Goal: Use online tool/utility: Utilize a website feature to perform a specific function

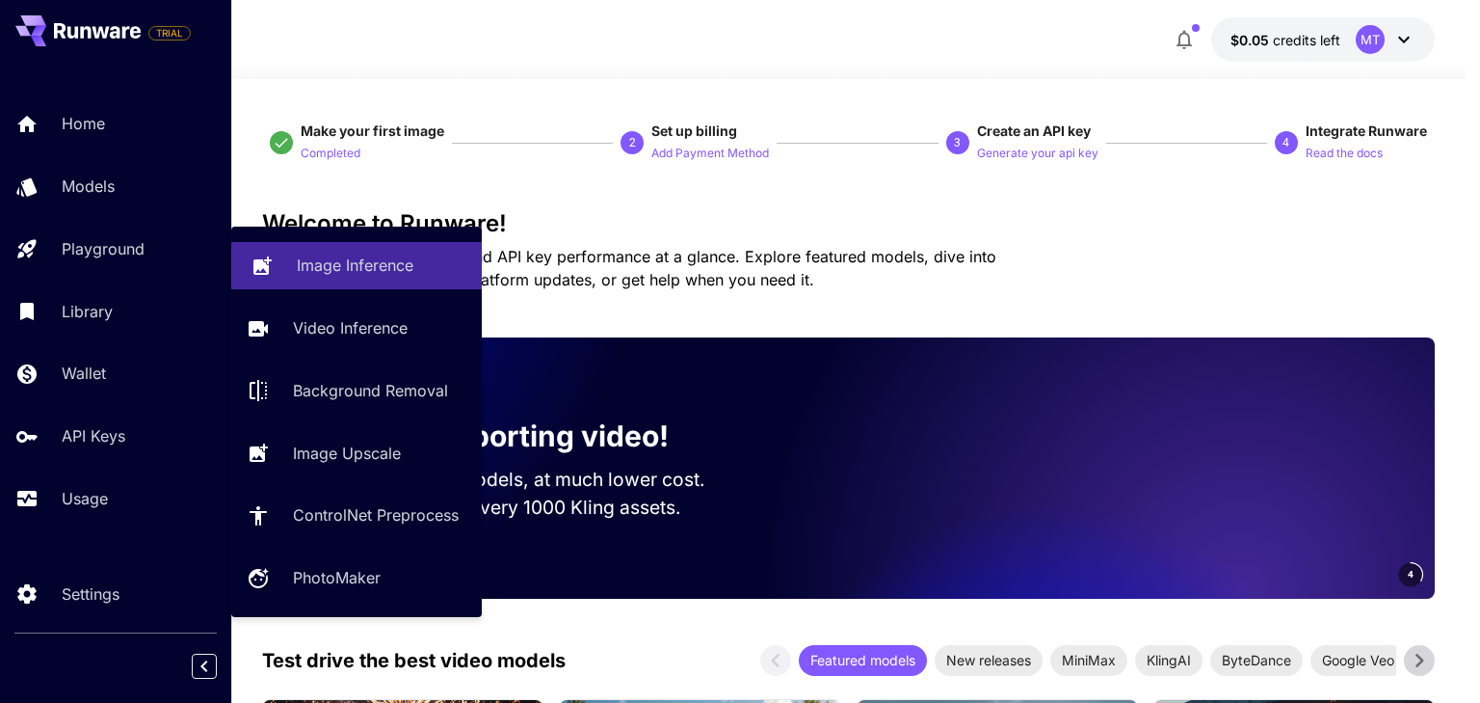
click at [340, 271] on p "Image Inference" at bounding box center [355, 264] width 117 height 23
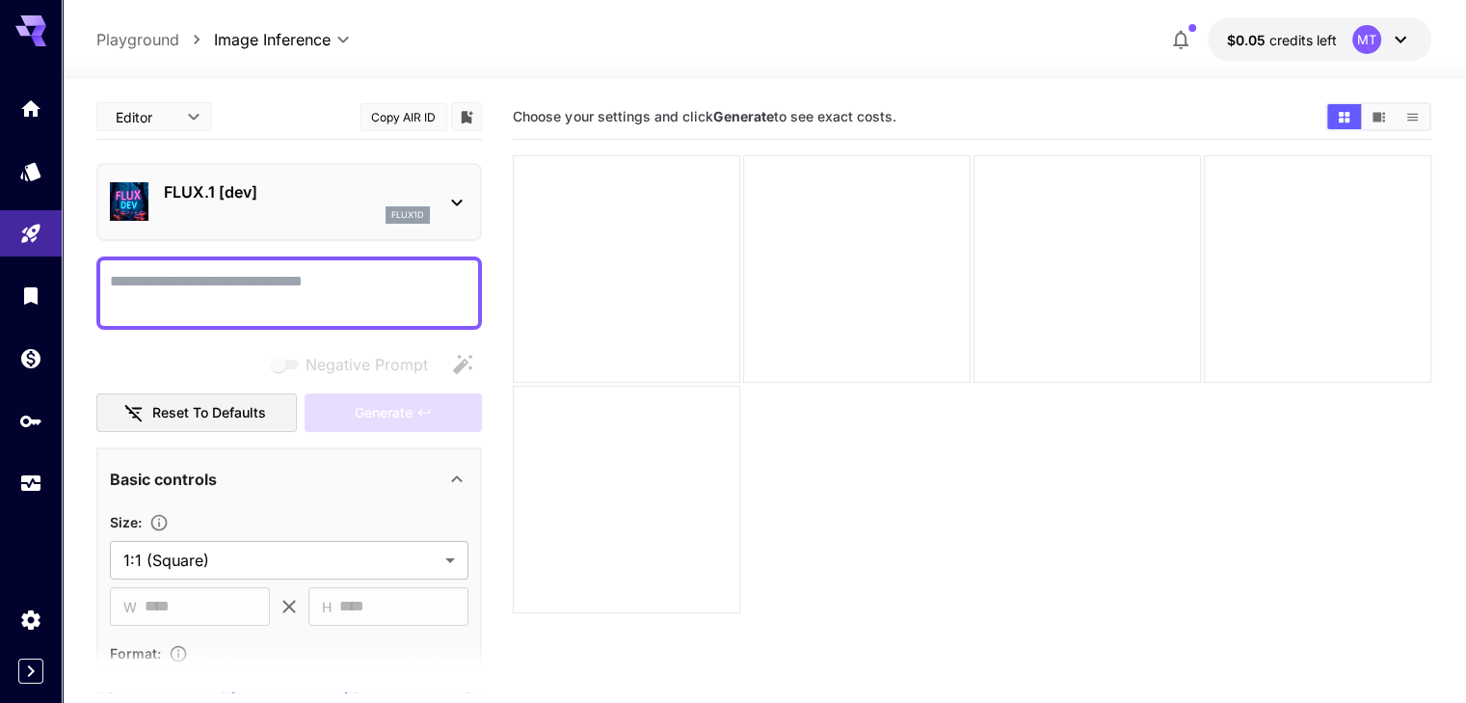
click at [456, 201] on icon at bounding box center [456, 202] width 23 height 23
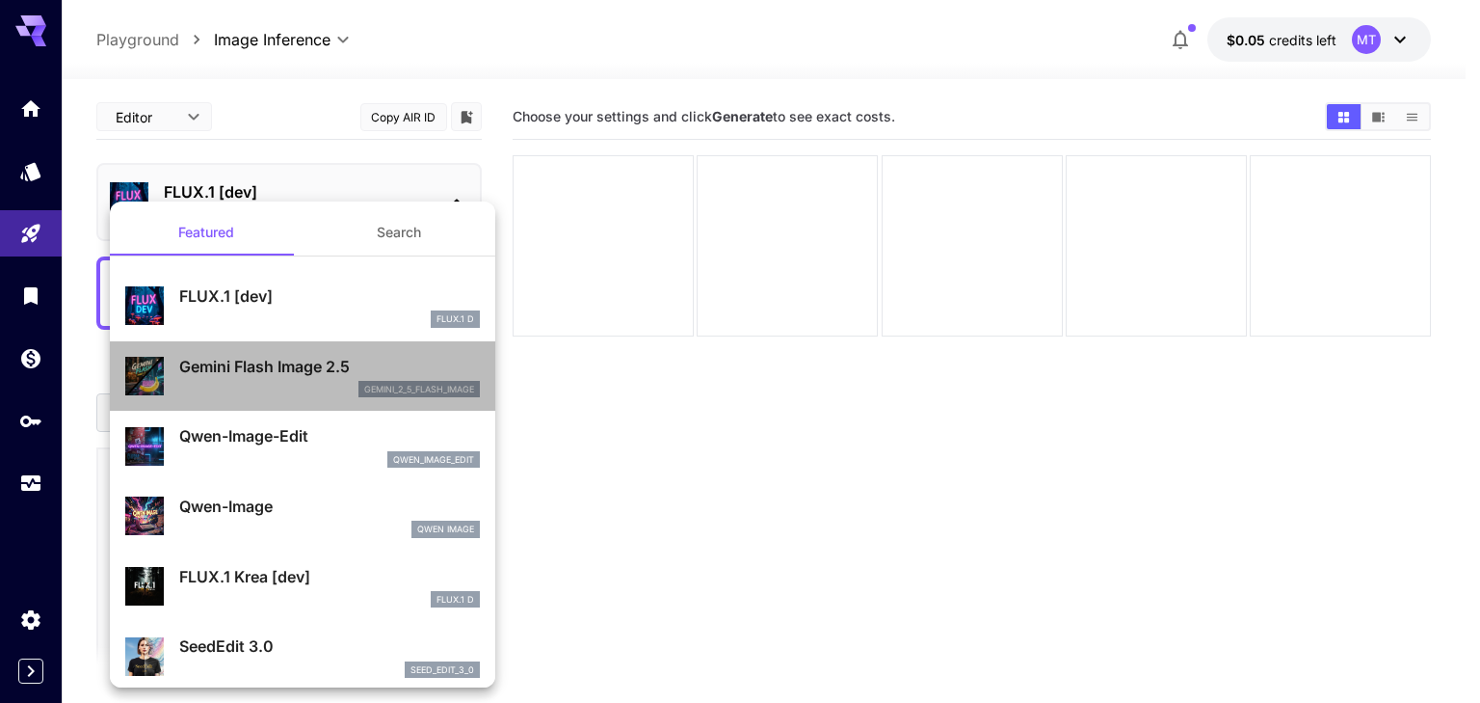
click at [306, 367] on p "Gemini Flash Image 2.5" at bounding box center [329, 366] width 301 height 23
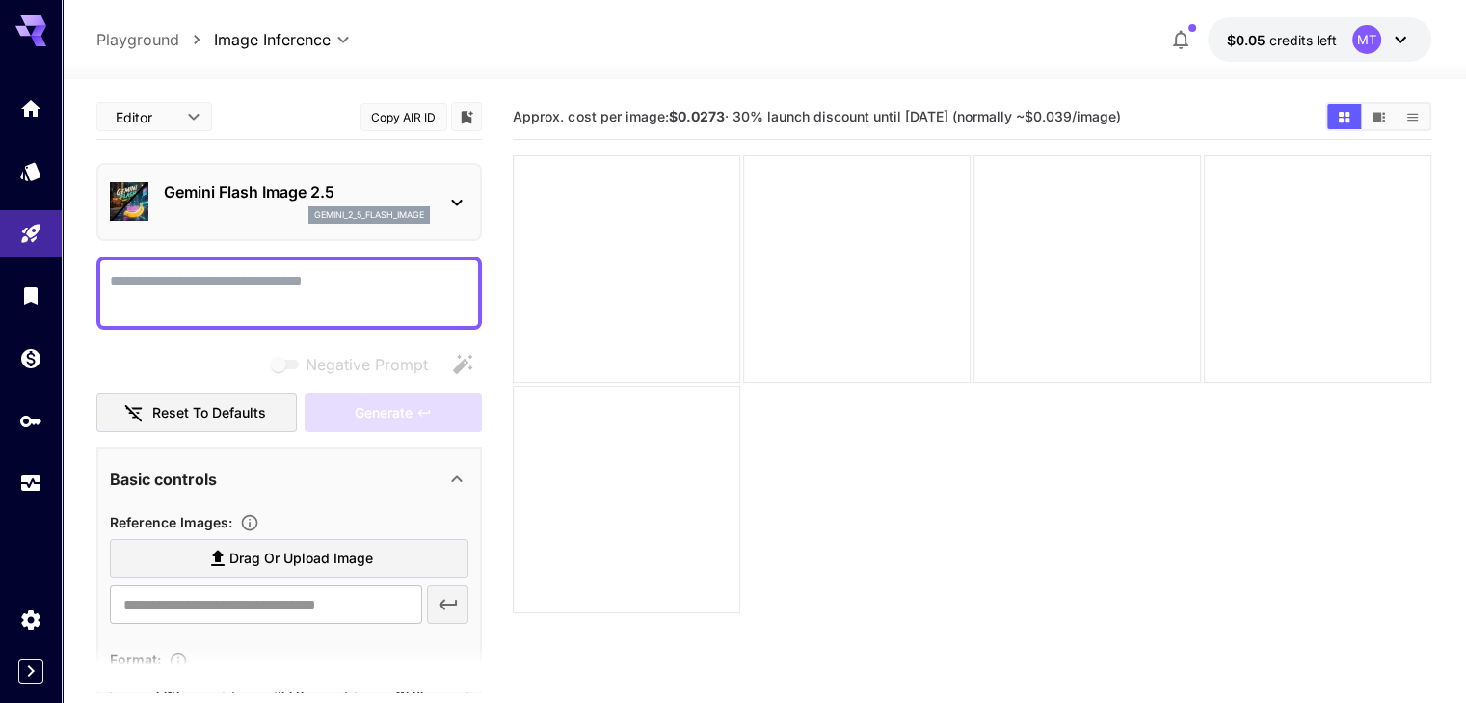
click at [325, 288] on textarea "Negative Prompt" at bounding box center [289, 293] width 359 height 46
paste textarea "**********"
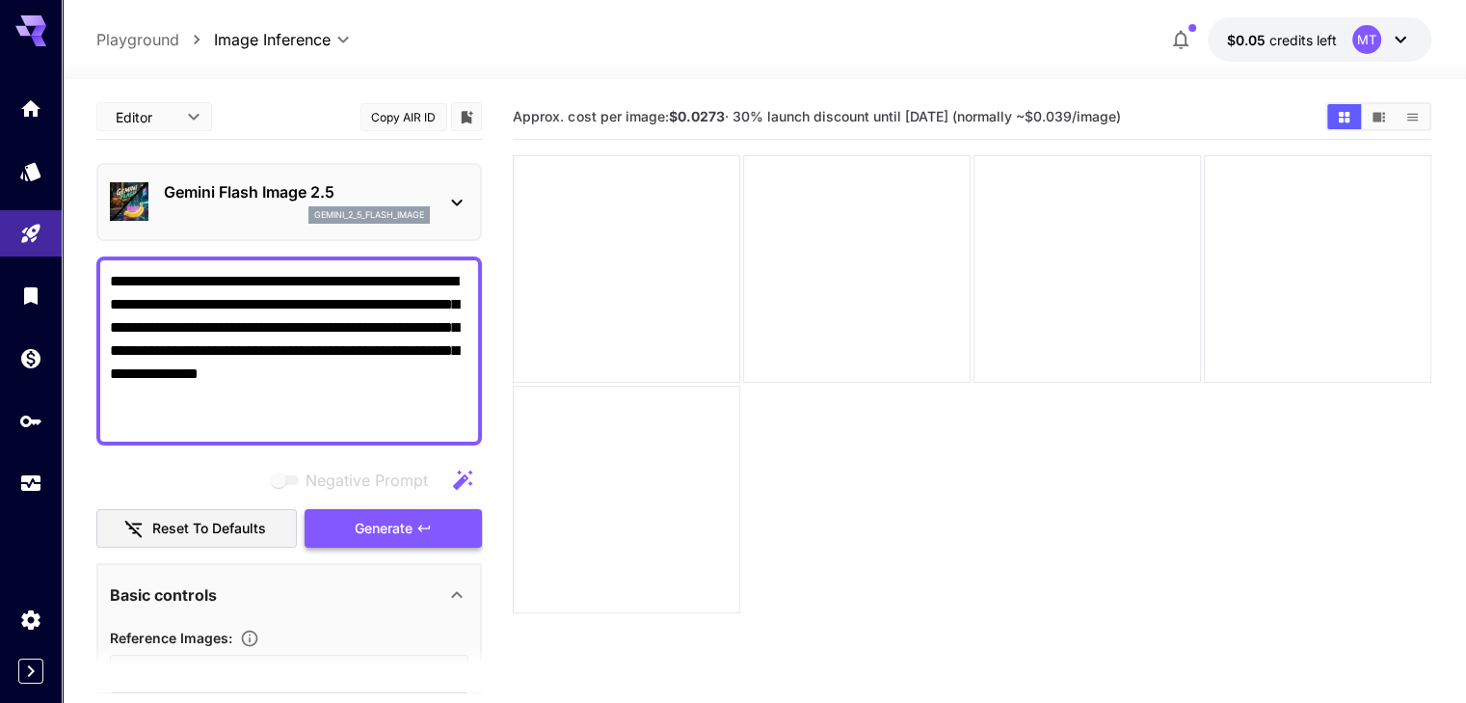
click at [353, 529] on button "Generate" at bounding box center [393, 529] width 177 height 40
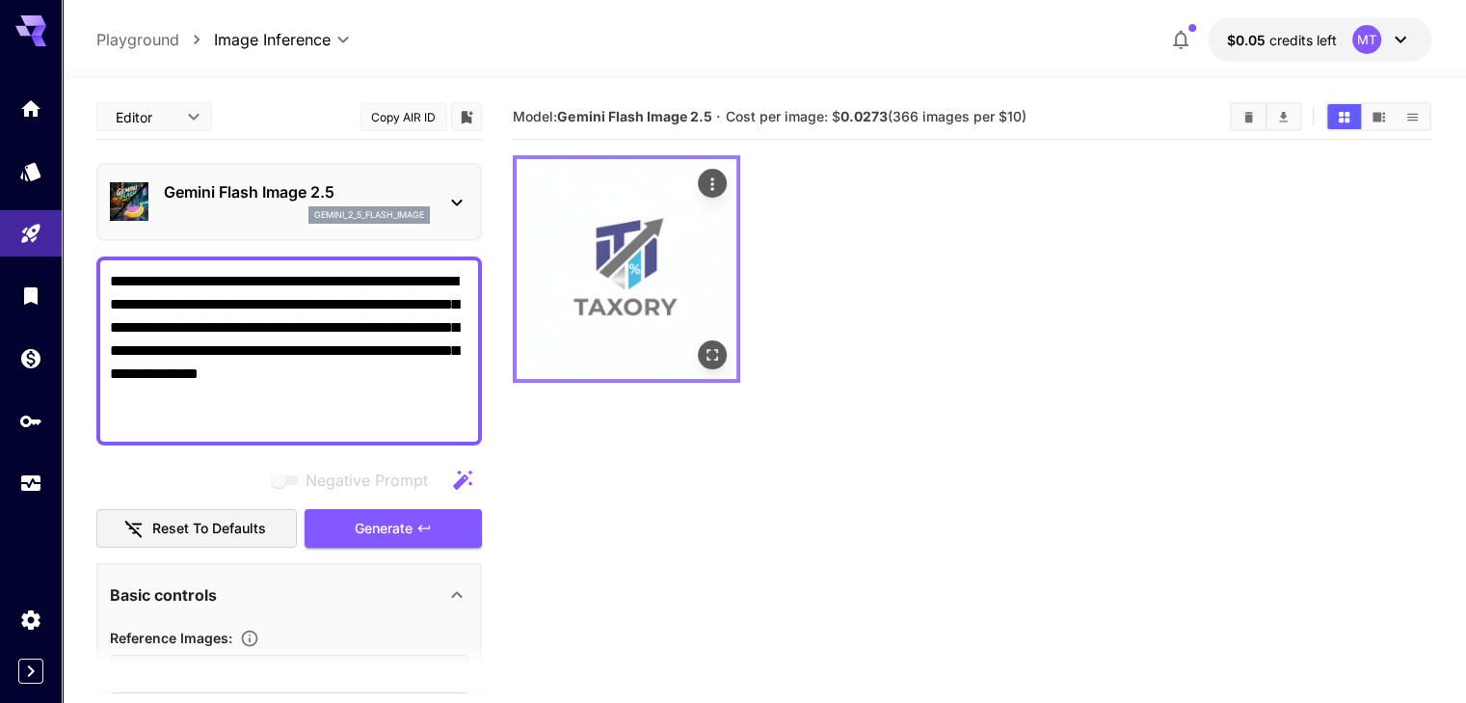
click at [599, 253] on img at bounding box center [627, 269] width 220 height 220
click at [703, 345] on icon "Open in fullscreen" at bounding box center [712, 354] width 19 height 19
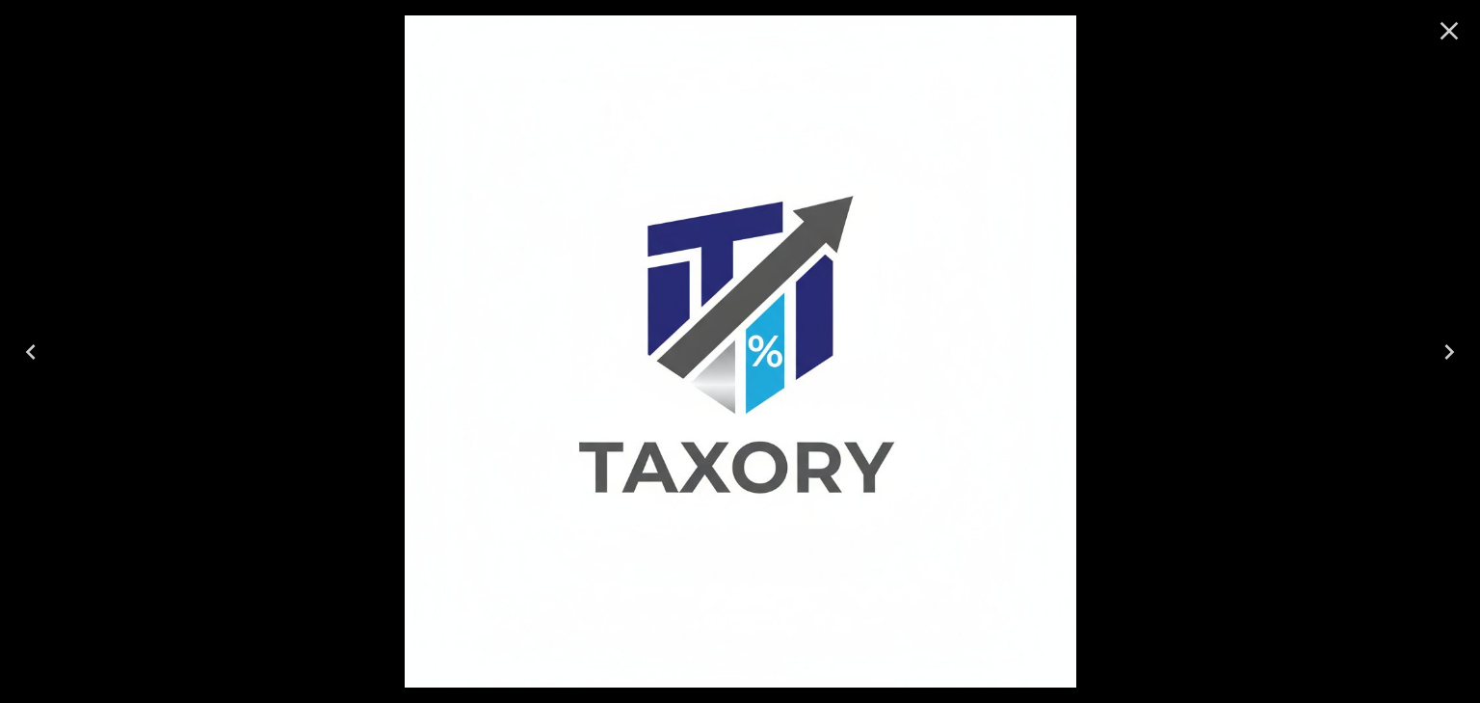
click at [1450, 29] on icon "Close" at bounding box center [1450, 31] width 18 height 18
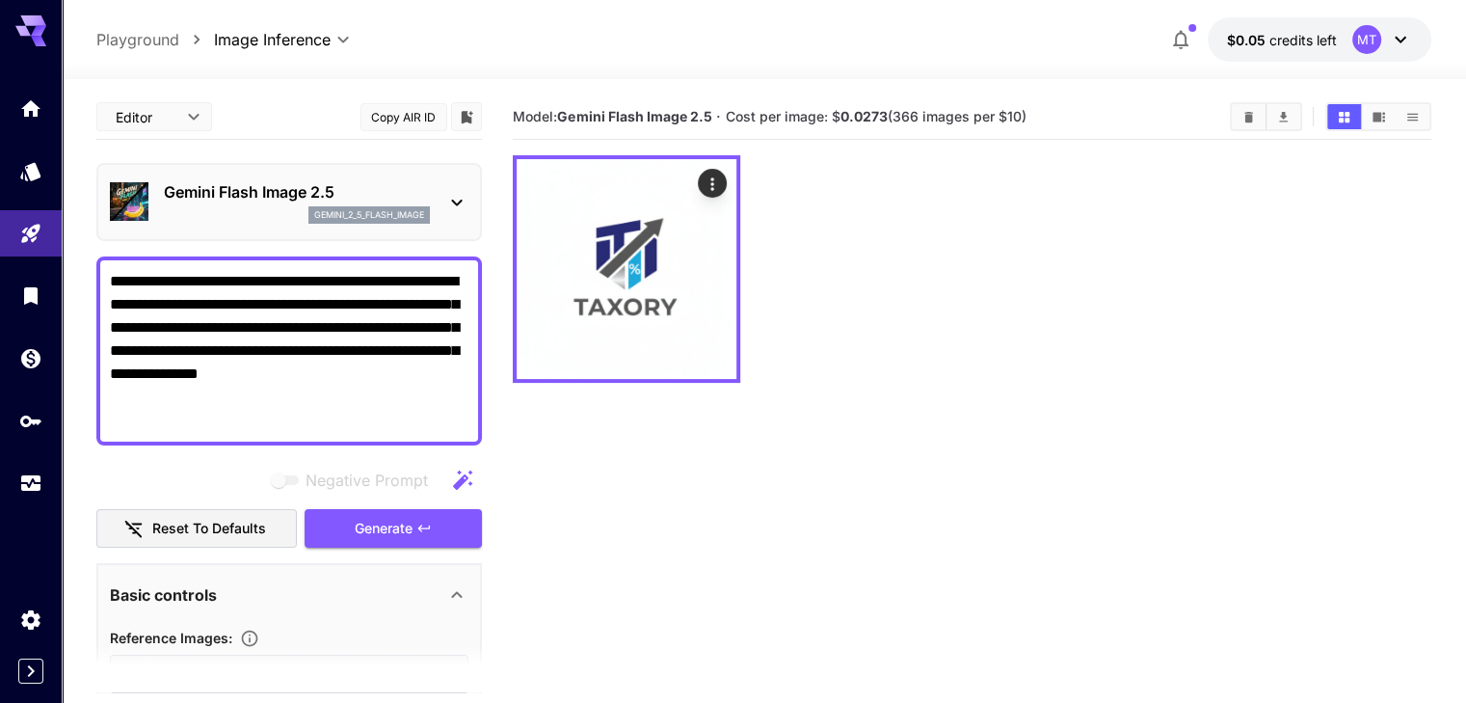
click at [201, 282] on textarea "**********" at bounding box center [289, 351] width 359 height 162
paste textarea
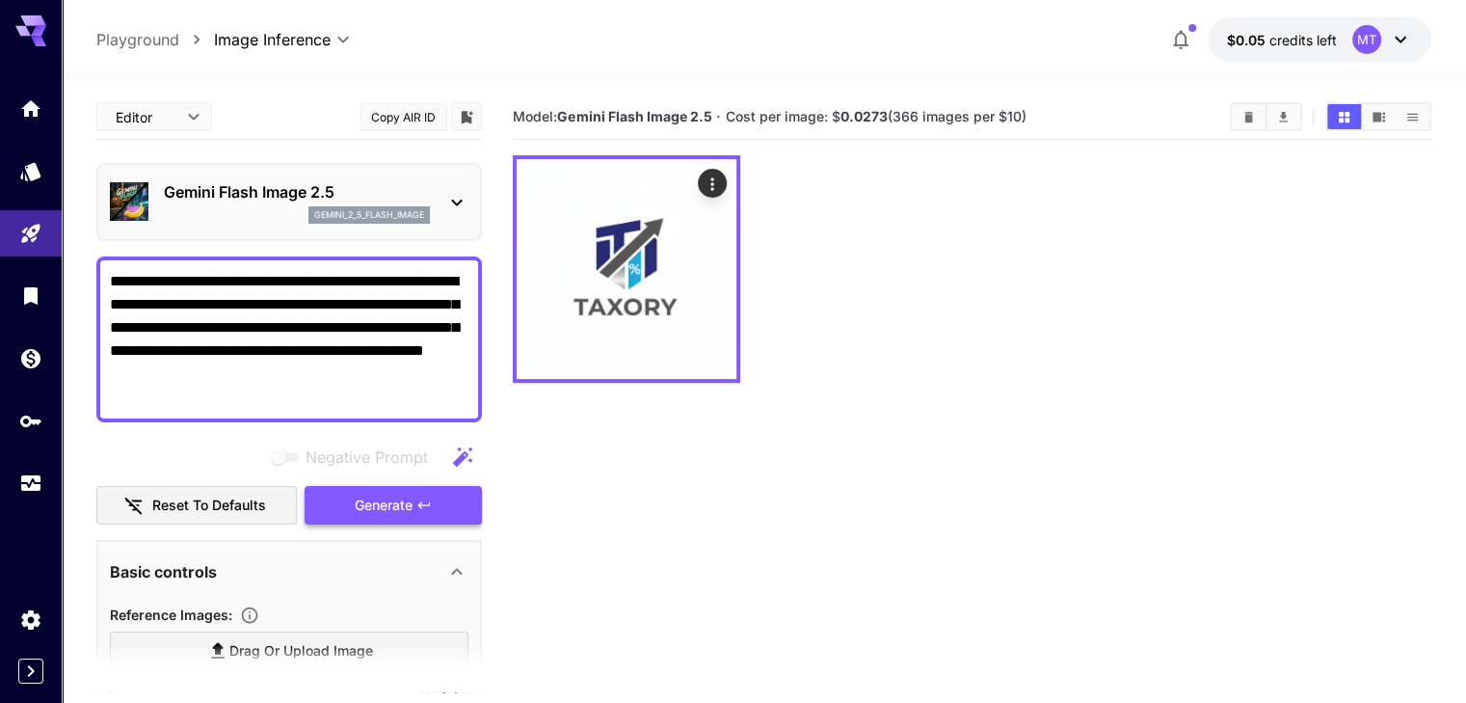
type textarea "**********"
click at [388, 512] on span "Generate" at bounding box center [384, 505] width 58 height 24
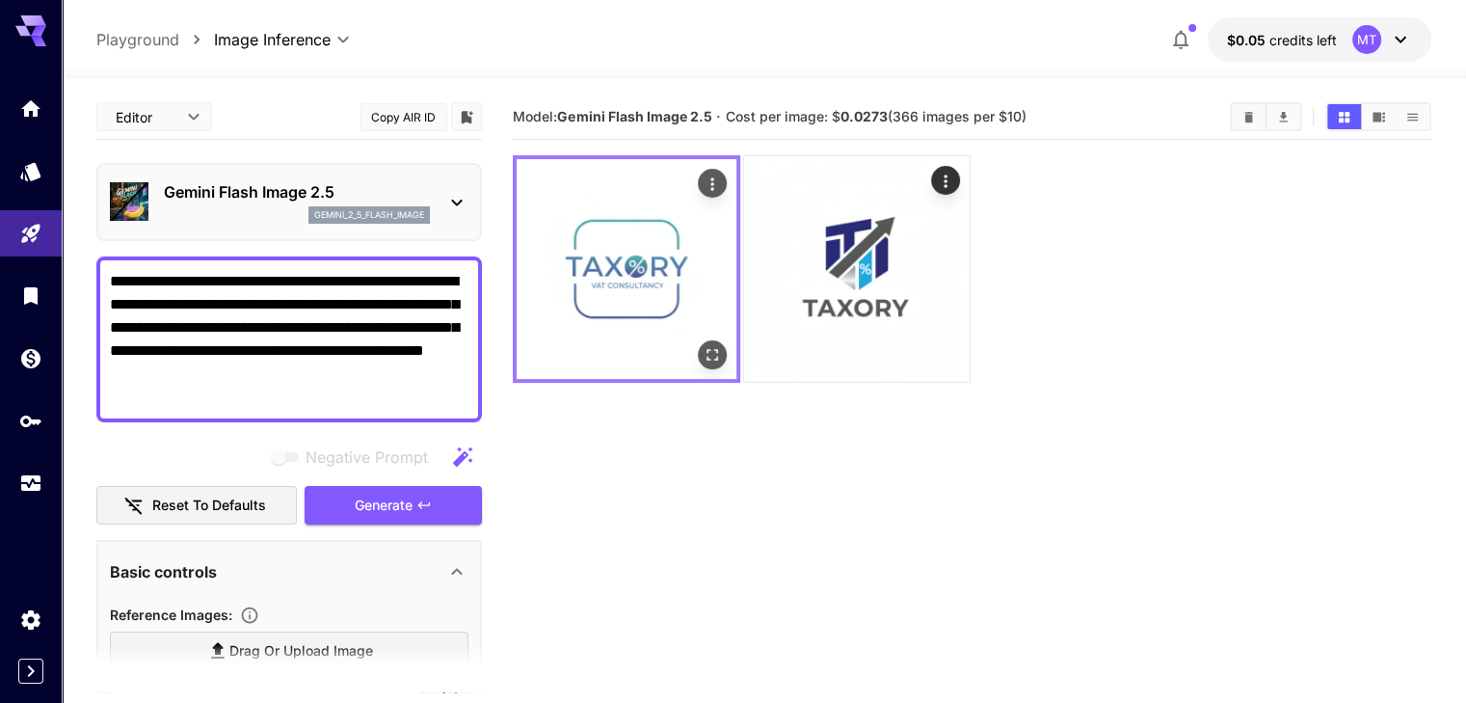
click at [619, 247] on img at bounding box center [627, 269] width 220 height 220
click at [703, 182] on icon "Actions" at bounding box center [712, 183] width 19 height 19
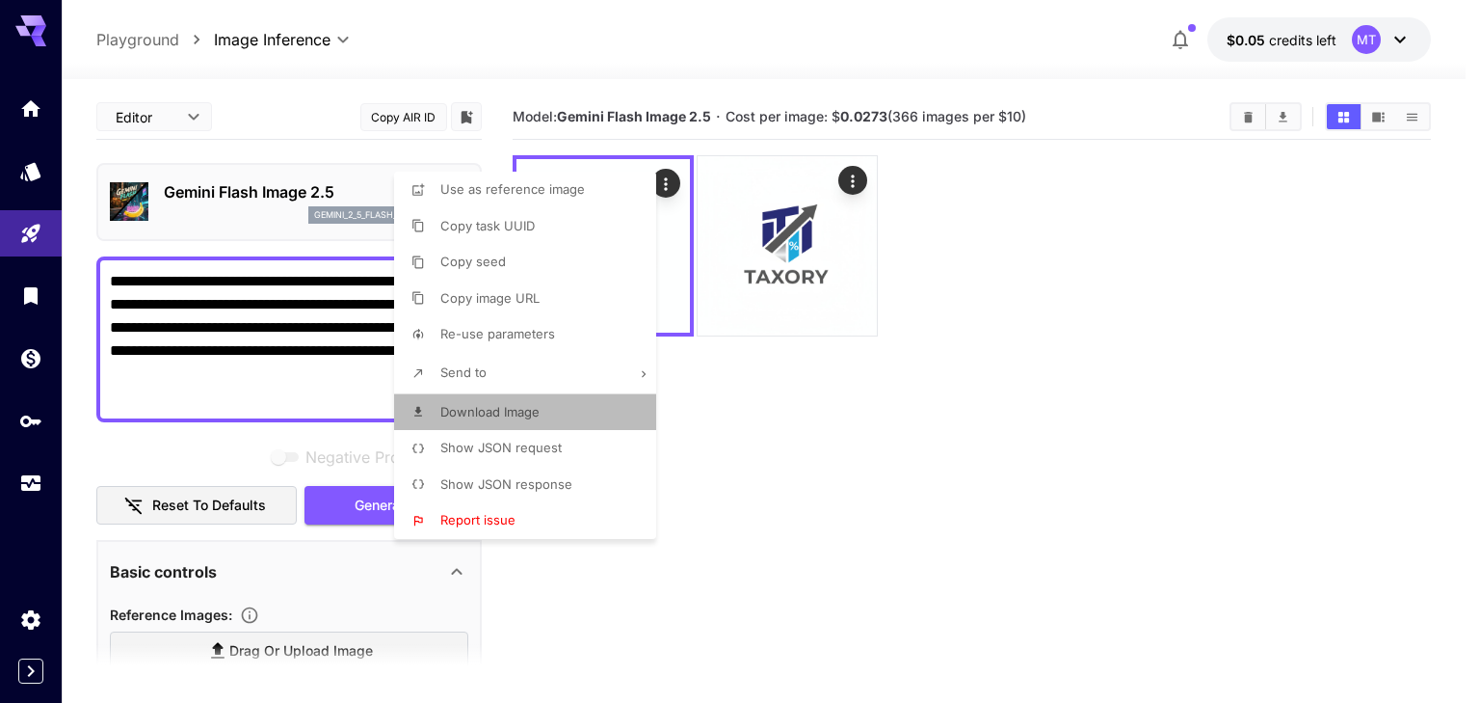
click at [493, 406] on span "Download Image" at bounding box center [489, 411] width 99 height 15
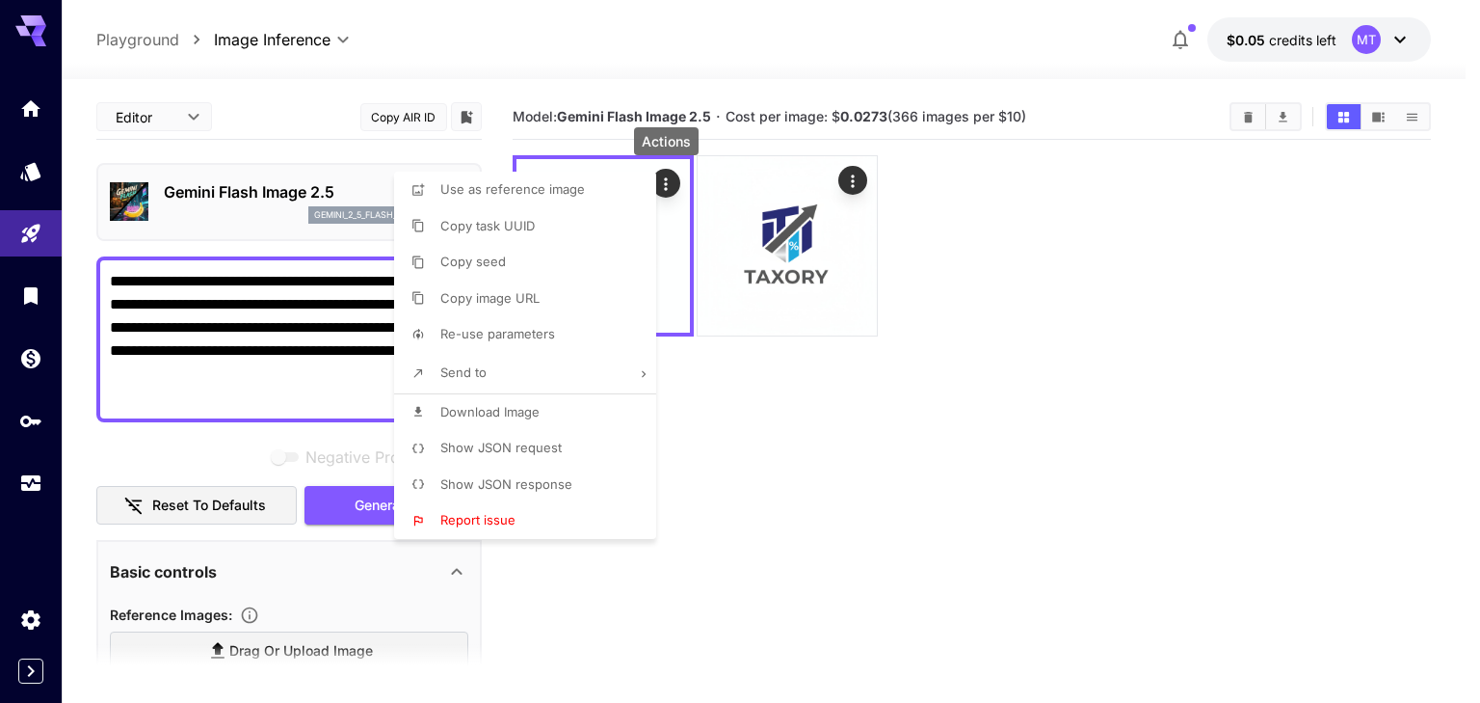
click at [768, 479] on div at bounding box center [740, 351] width 1480 height 703
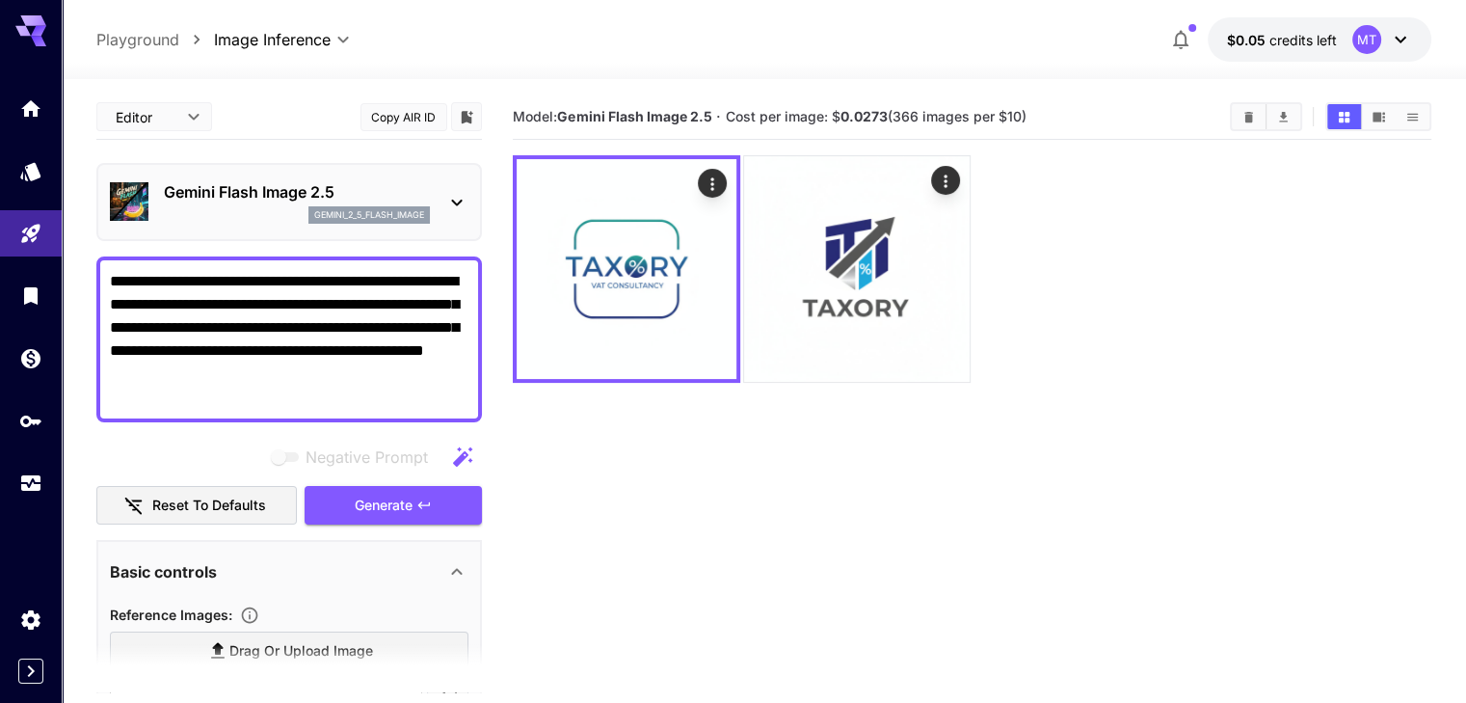
click at [457, 203] on icon at bounding box center [457, 203] width 11 height 7
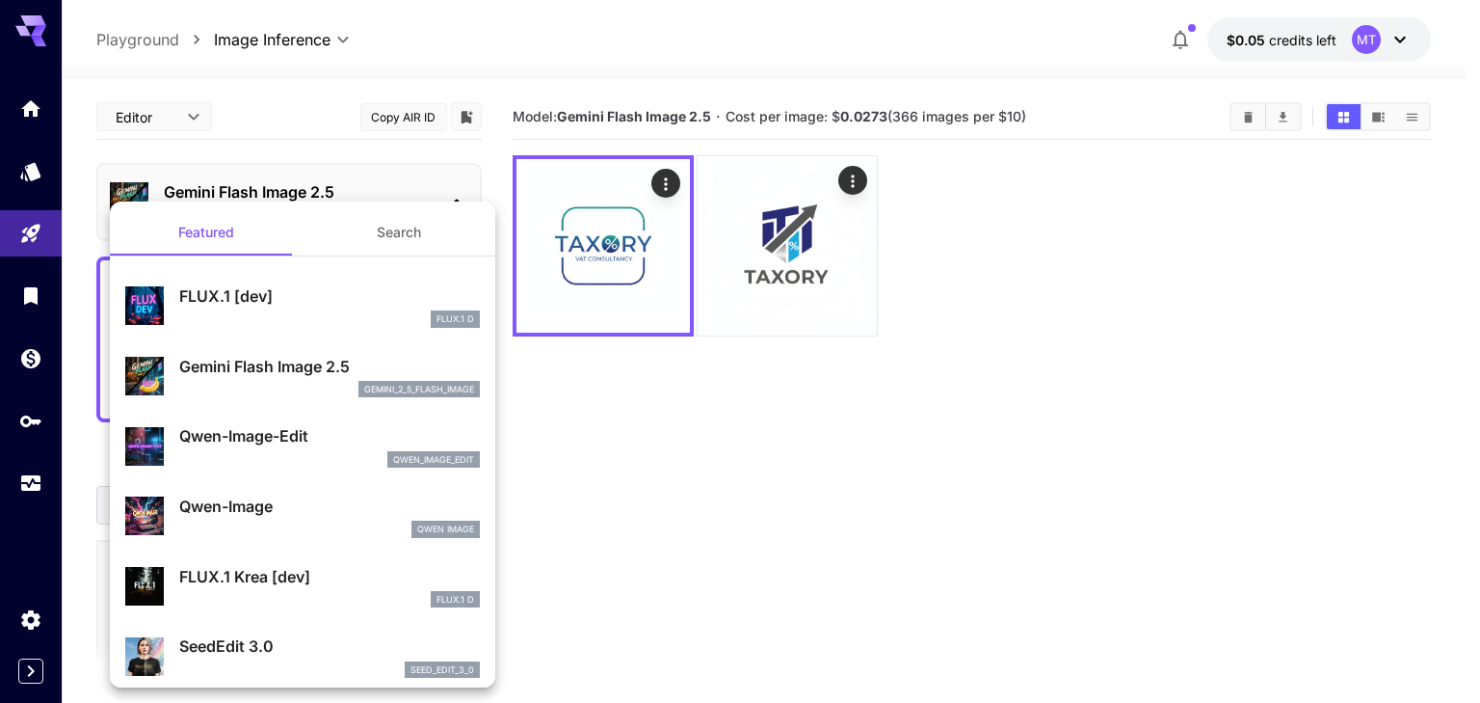
click at [359, 300] on p "FLUX.1 [dev]" at bounding box center [329, 295] width 301 height 23
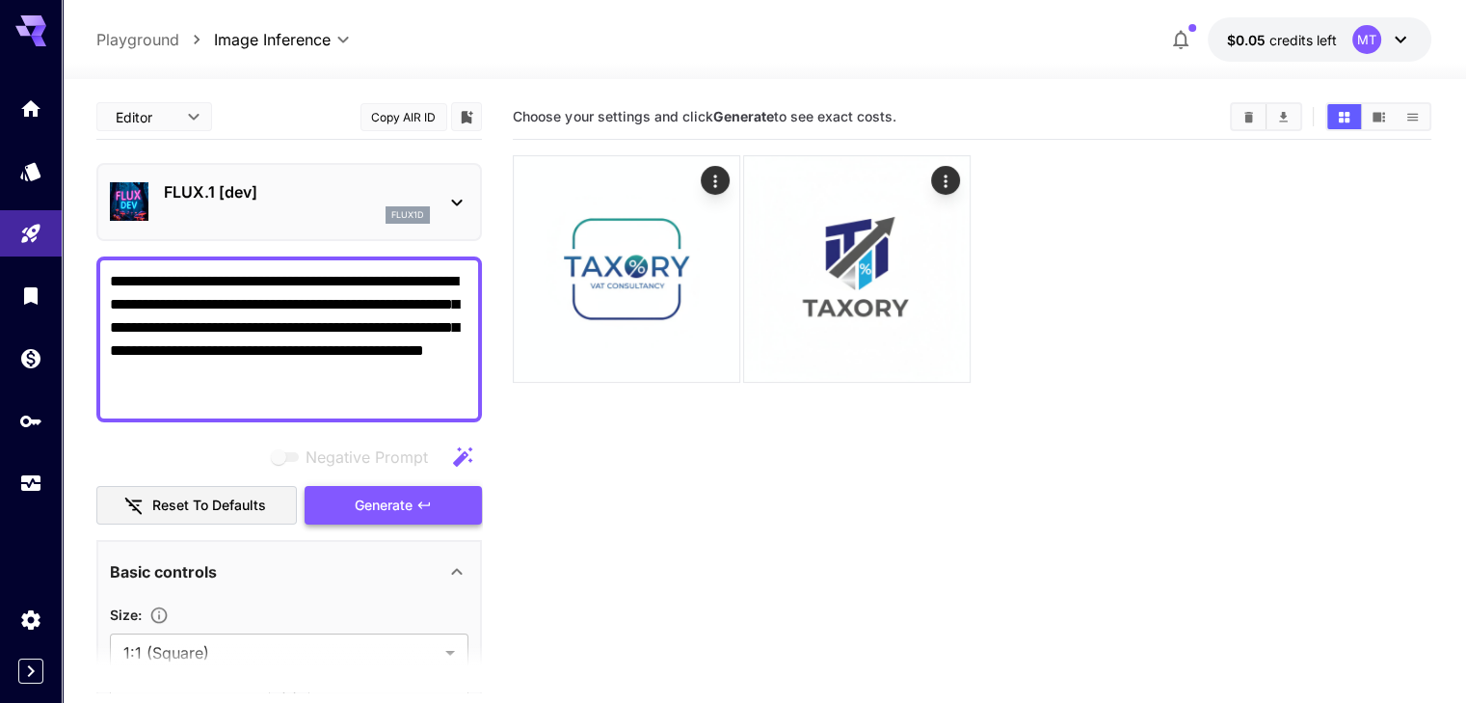
click at [408, 506] on span "Generate" at bounding box center [384, 505] width 58 height 24
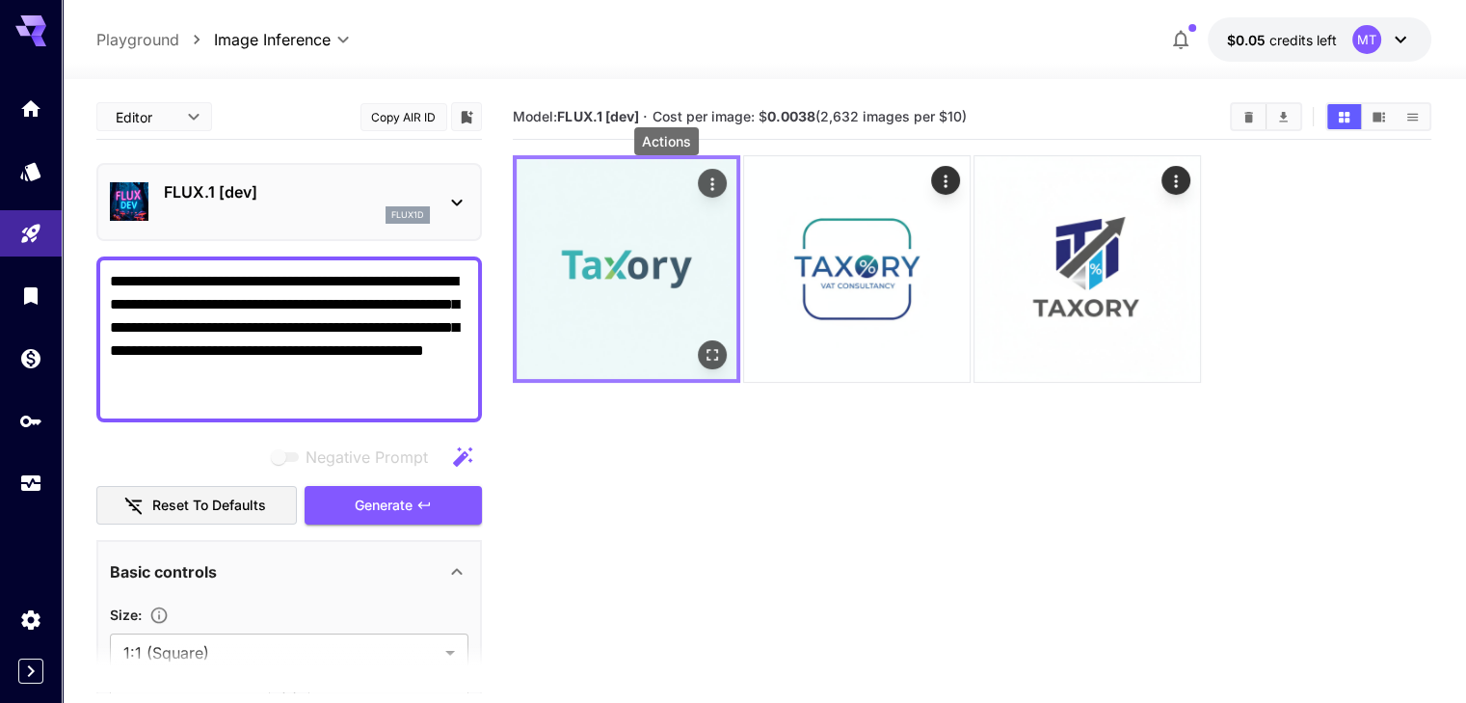
click at [710, 179] on icon "Actions" at bounding box center [711, 183] width 3 height 13
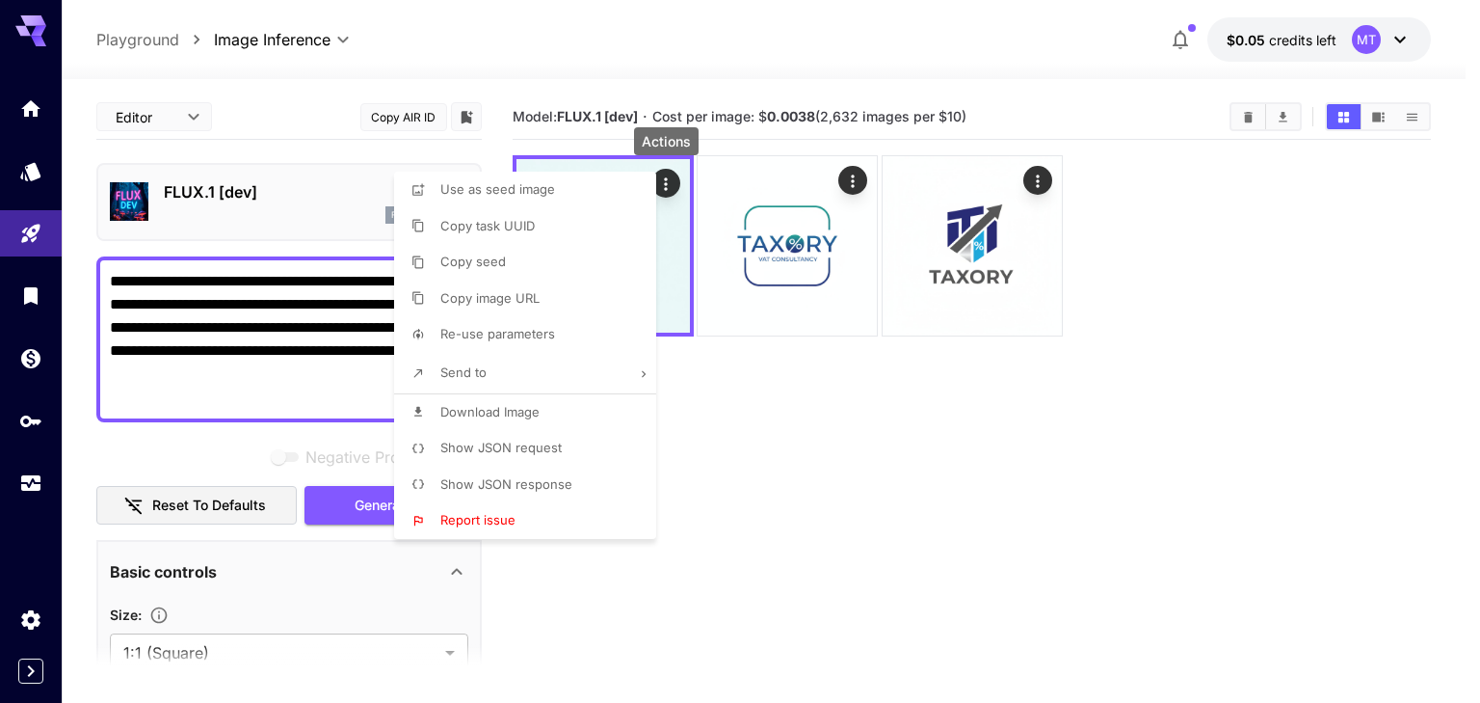
click at [509, 412] on span "Download Image" at bounding box center [489, 411] width 99 height 15
click at [771, 443] on div at bounding box center [740, 351] width 1480 height 703
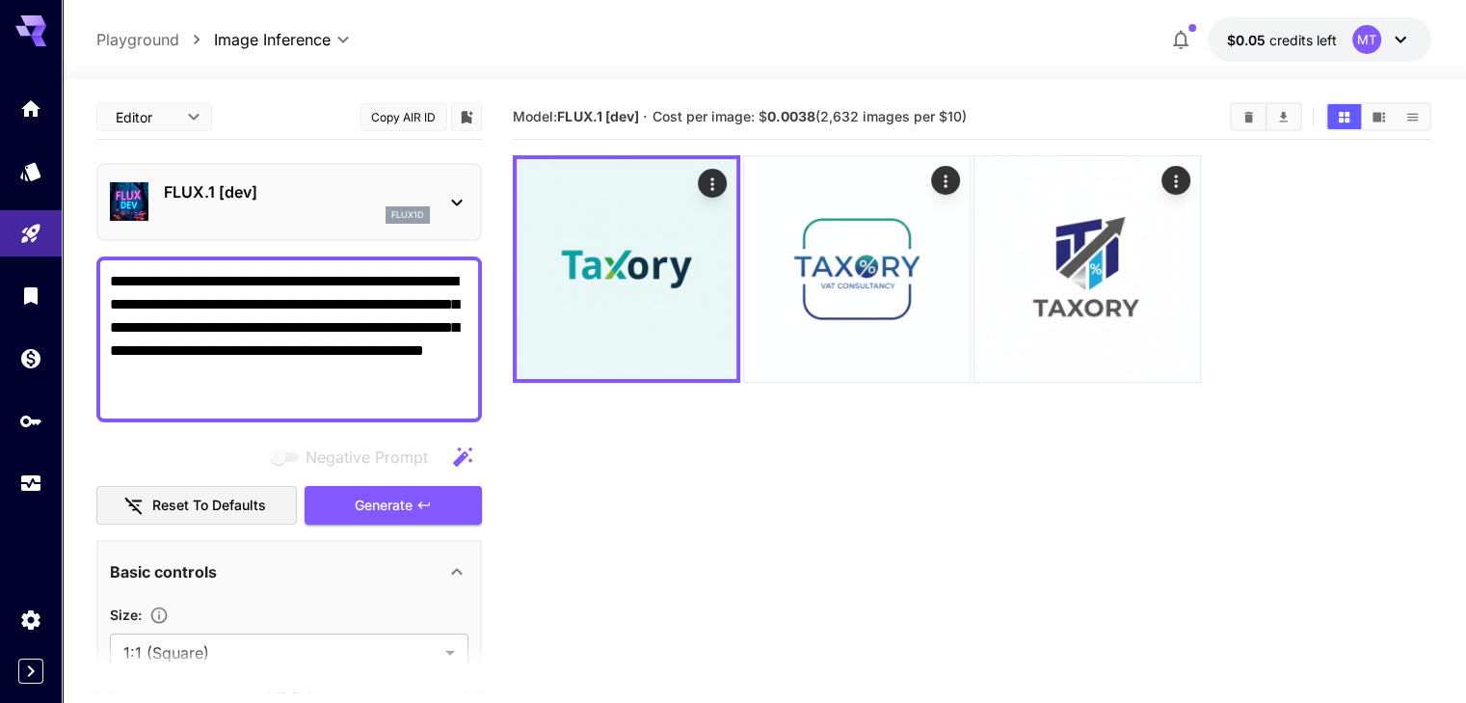
click at [458, 205] on icon at bounding box center [456, 202] width 23 height 23
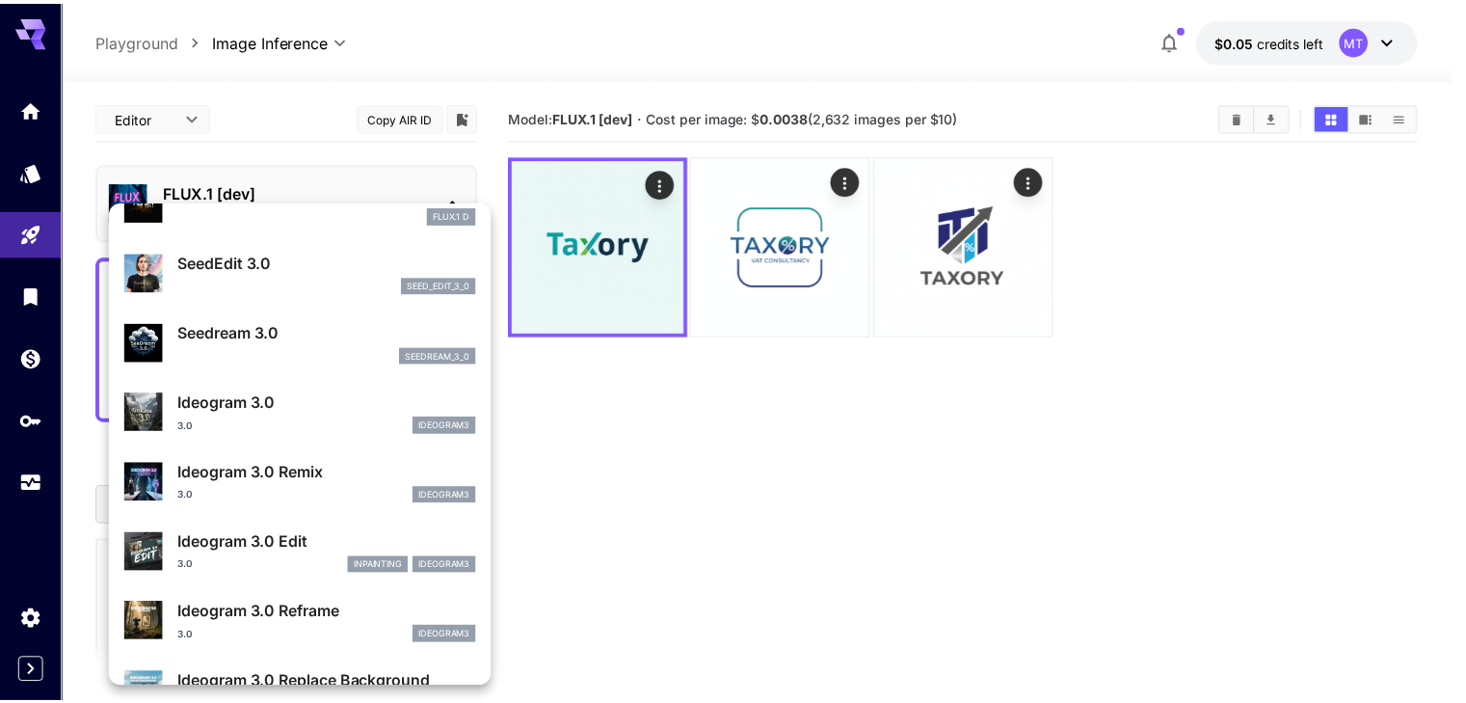
scroll to position [386, 0]
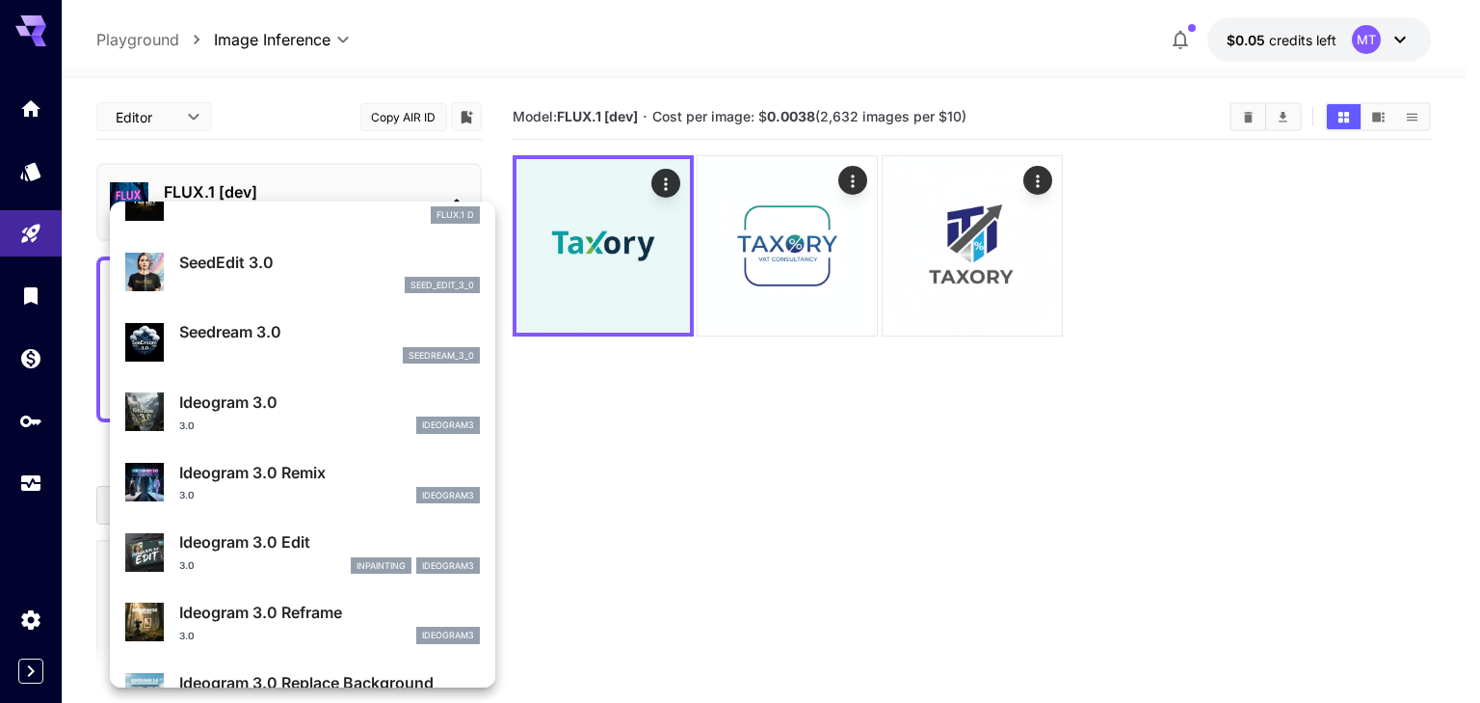
click at [376, 475] on p "Ideogram 3.0 Remix" at bounding box center [329, 472] width 301 height 23
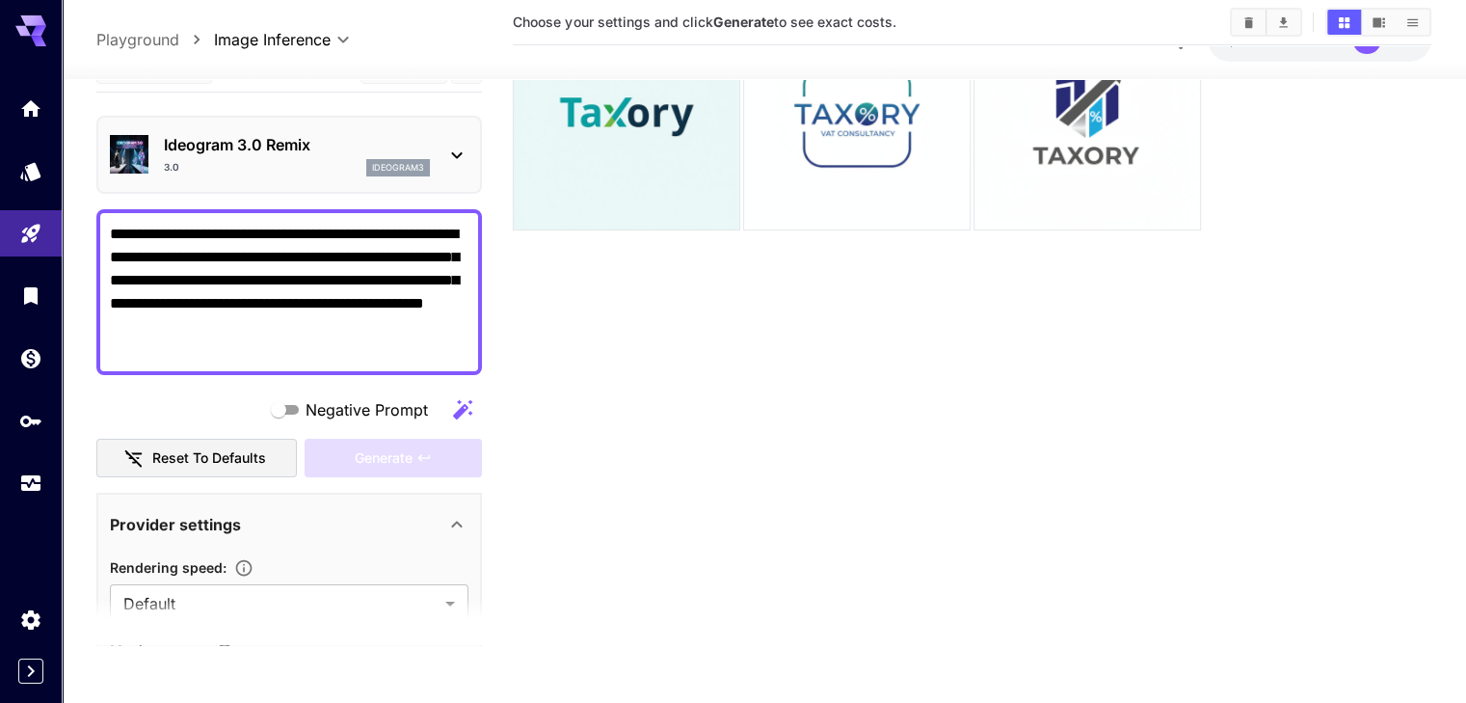
scroll to position [56, 0]
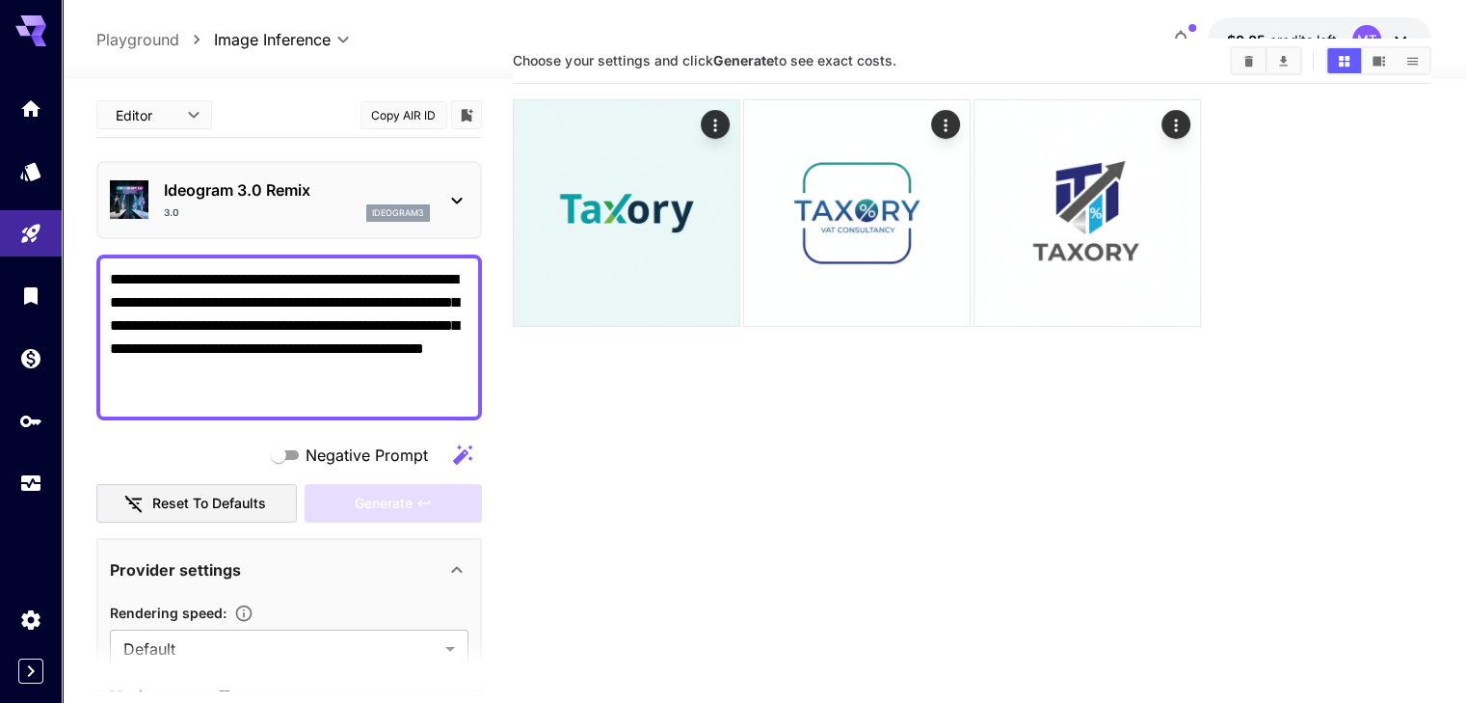
click at [455, 200] on icon at bounding box center [457, 201] width 11 height 7
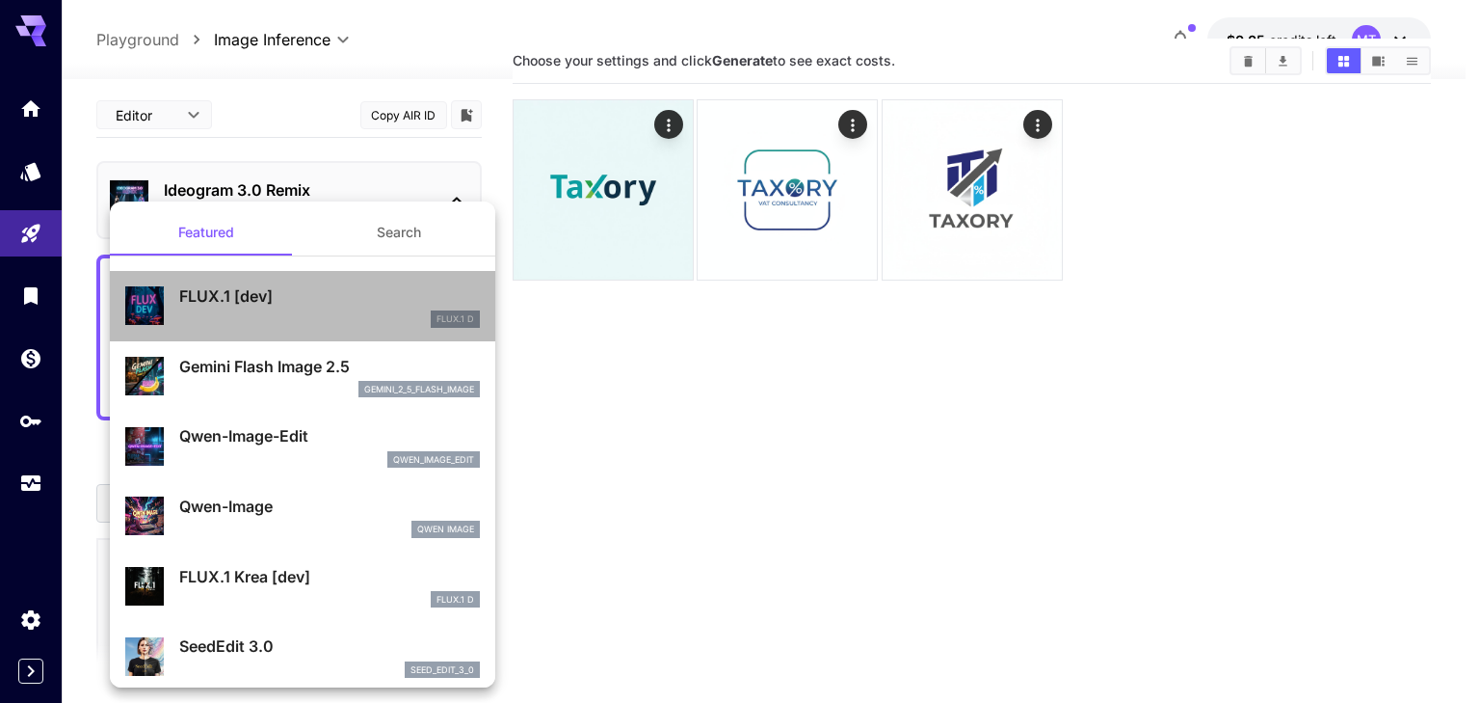
click at [330, 310] on div "FLUX.1 D" at bounding box center [329, 318] width 301 height 17
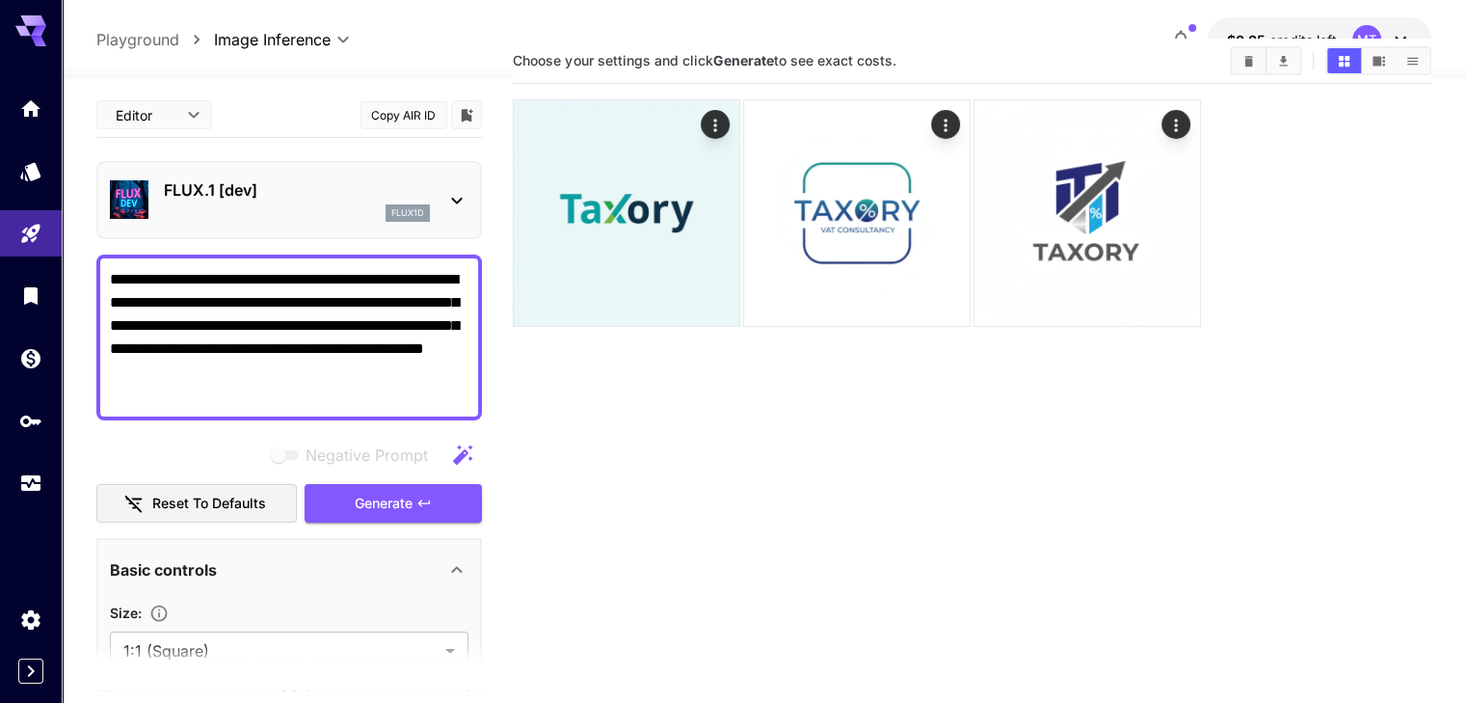
click at [582, 404] on section "Choose your settings and click Generate to see exact costs." at bounding box center [972, 390] width 918 height 703
click at [392, 504] on span "Generate" at bounding box center [384, 504] width 58 height 24
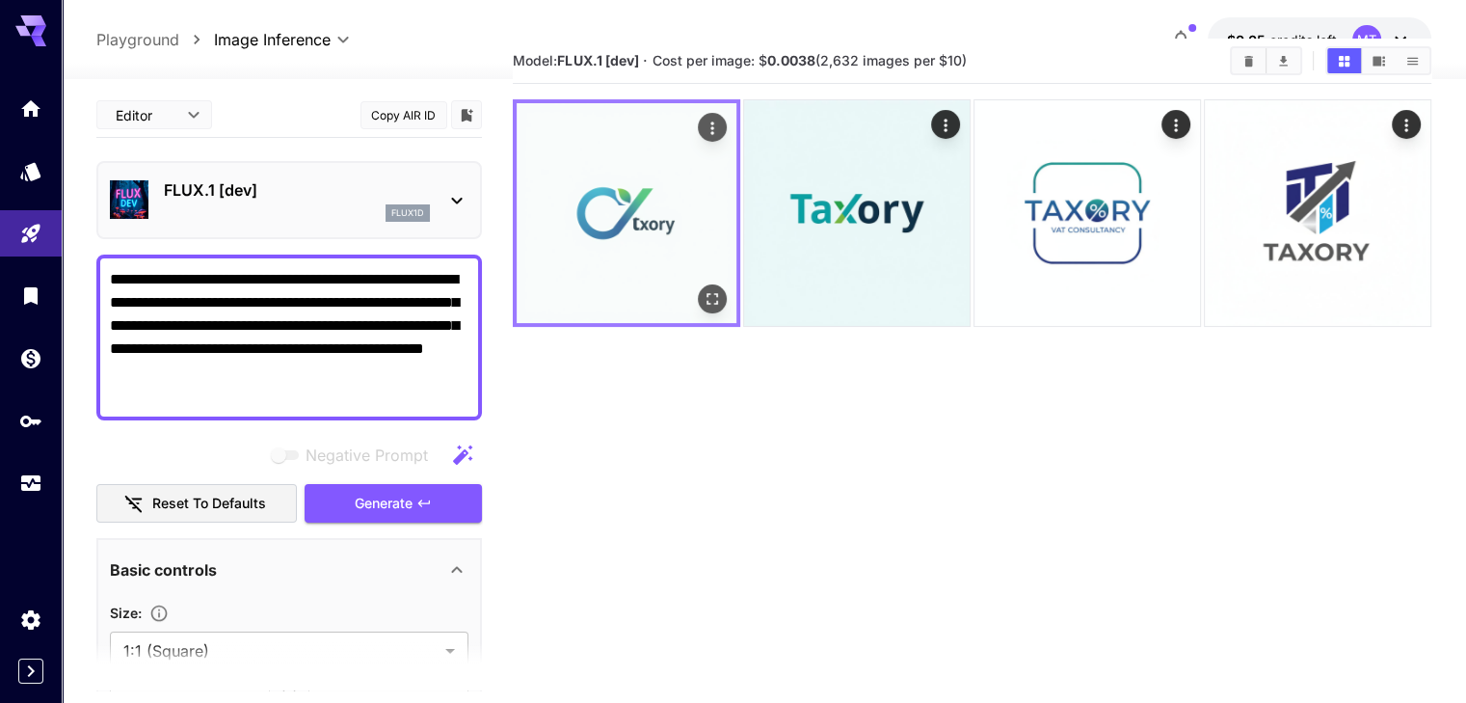
click at [609, 214] on img at bounding box center [627, 213] width 220 height 220
click at [460, 204] on icon at bounding box center [456, 200] width 23 height 23
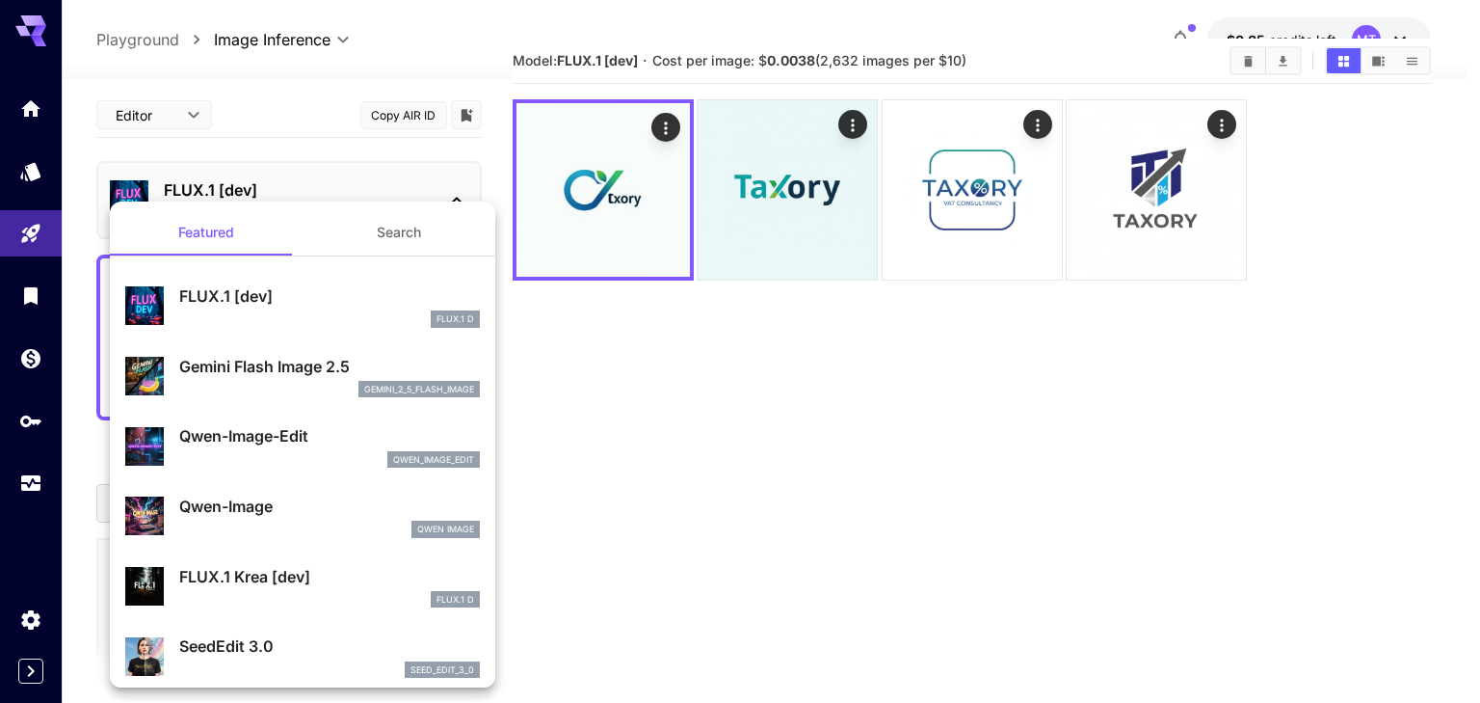
click at [389, 433] on p "Qwen-Image-Edit" at bounding box center [329, 435] width 301 height 23
type input "*"
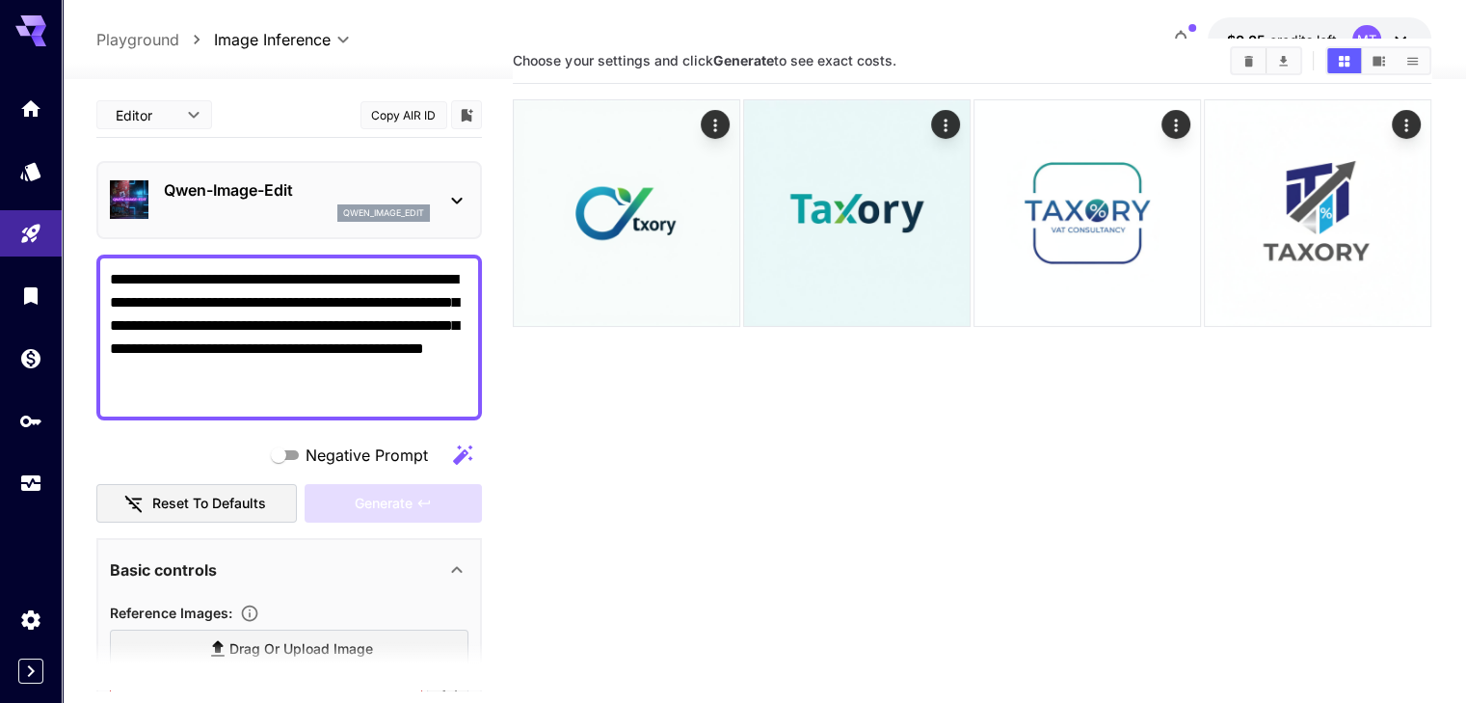
click at [453, 198] on icon at bounding box center [457, 201] width 11 height 7
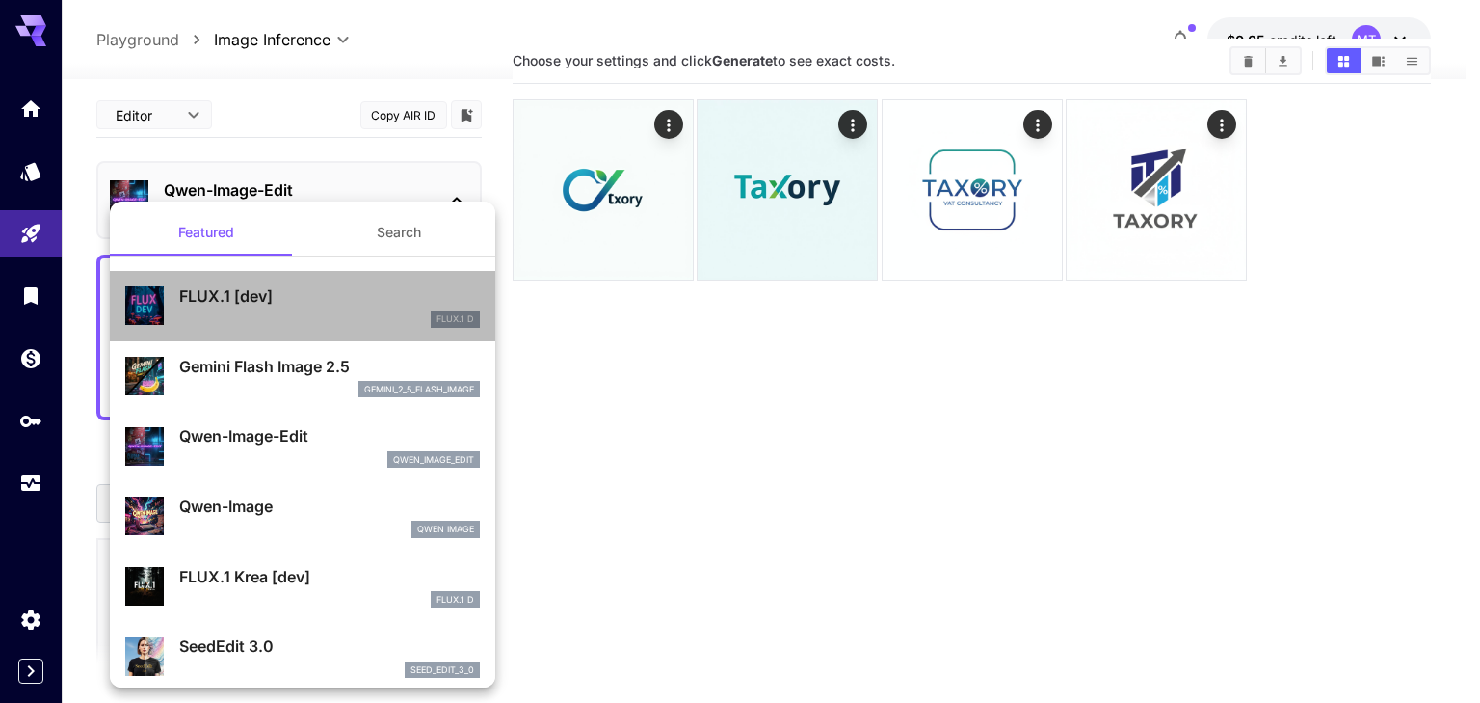
click at [357, 312] on div "FLUX.1 D" at bounding box center [329, 318] width 301 height 17
type input "**"
type input "***"
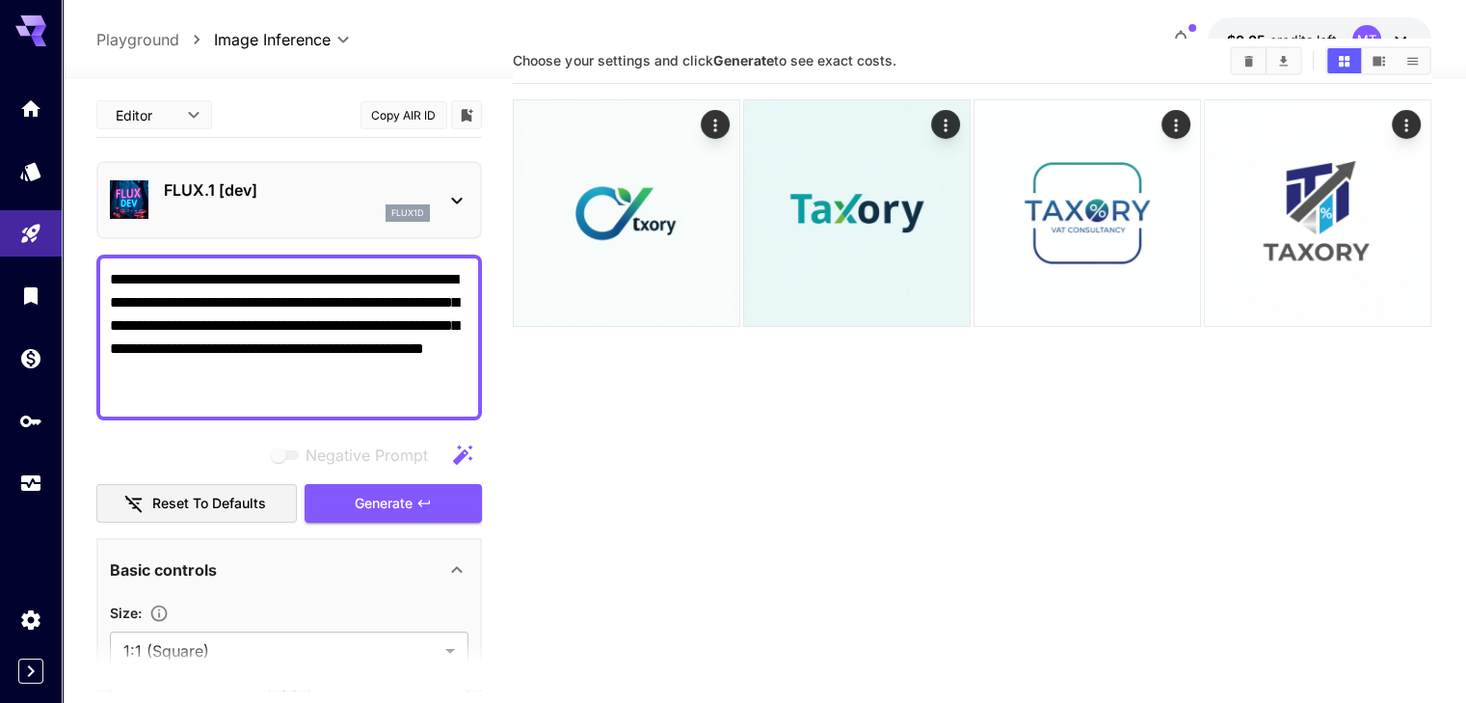
click at [636, 398] on section "Choose your settings and click Generate to see exact costs." at bounding box center [972, 390] width 918 height 703
click at [609, 216] on img at bounding box center [627, 213] width 226 height 226
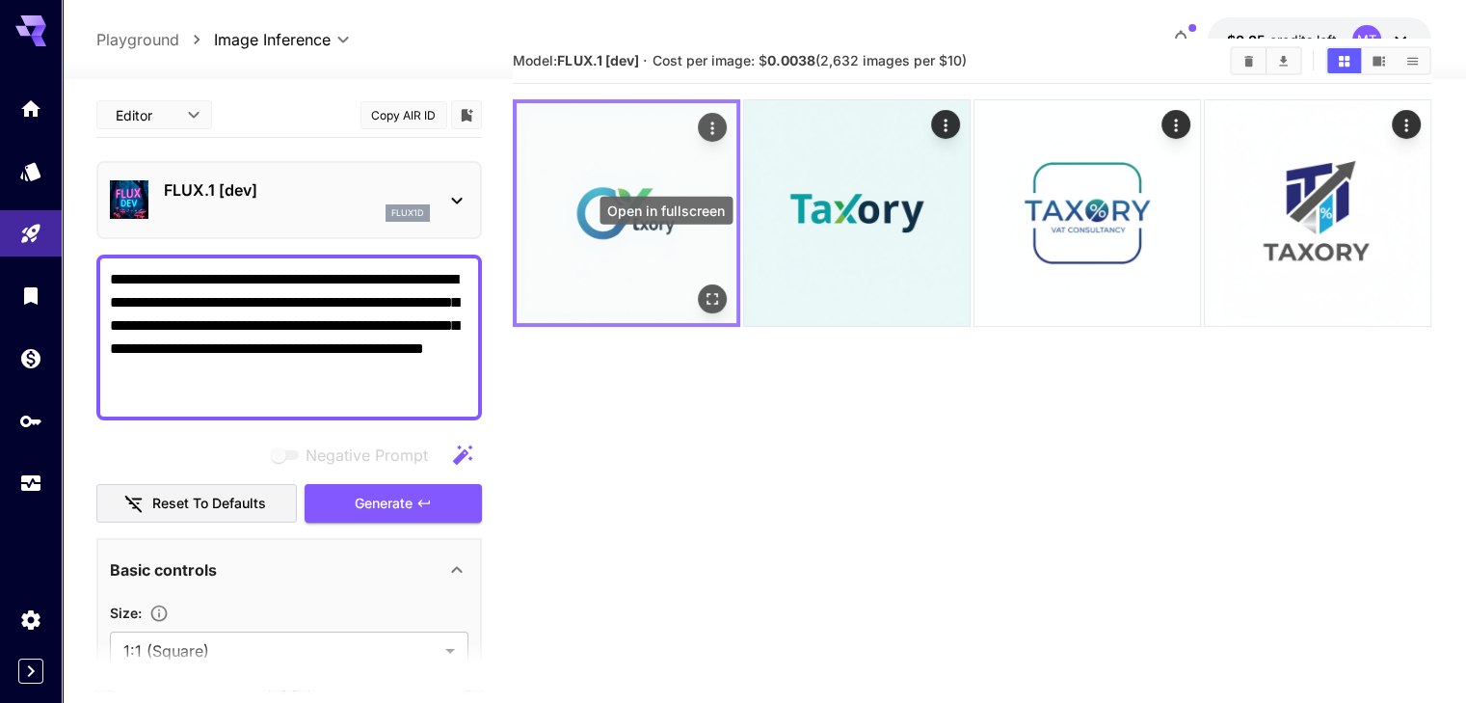
click at [703, 289] on icon "Open in fullscreen" at bounding box center [712, 298] width 19 height 19
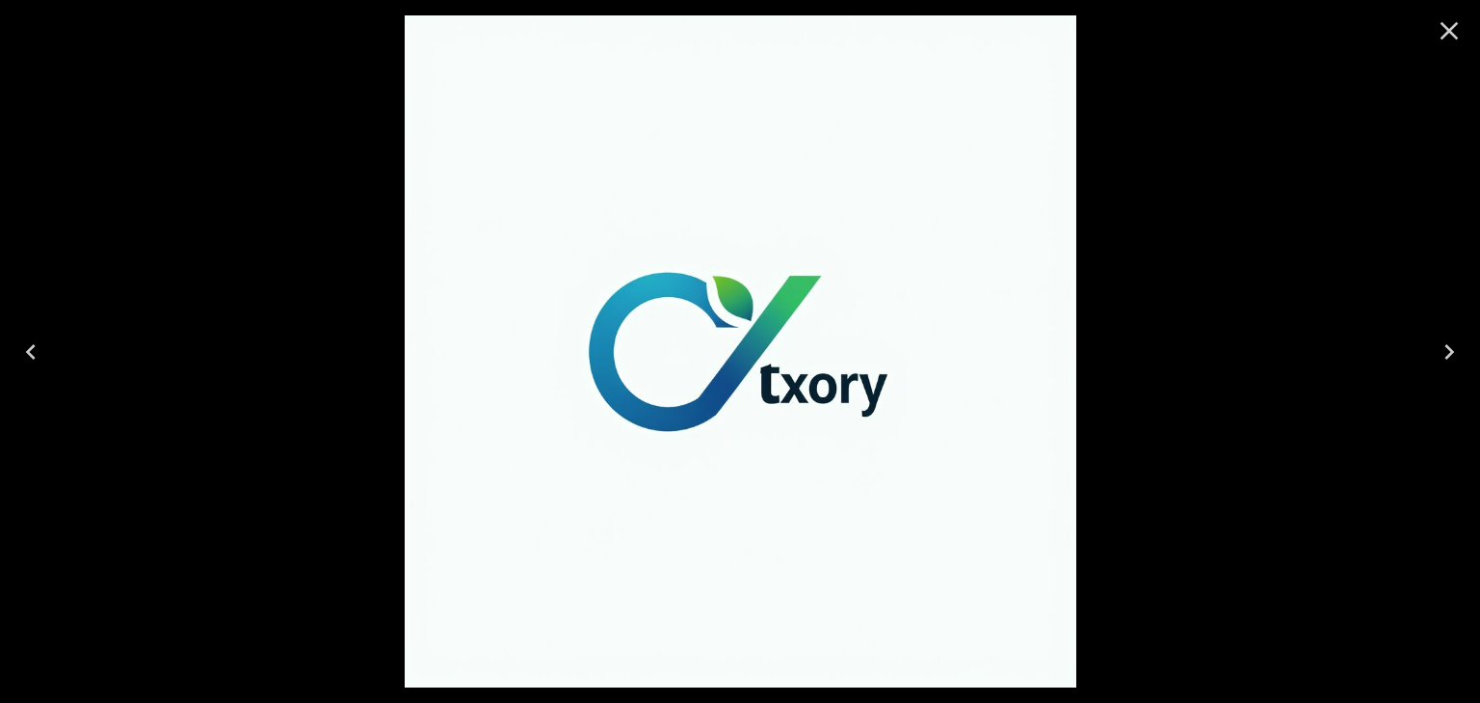
click at [1440, 39] on icon "Close" at bounding box center [1449, 30] width 31 height 31
